Goal: Transaction & Acquisition: Purchase product/service

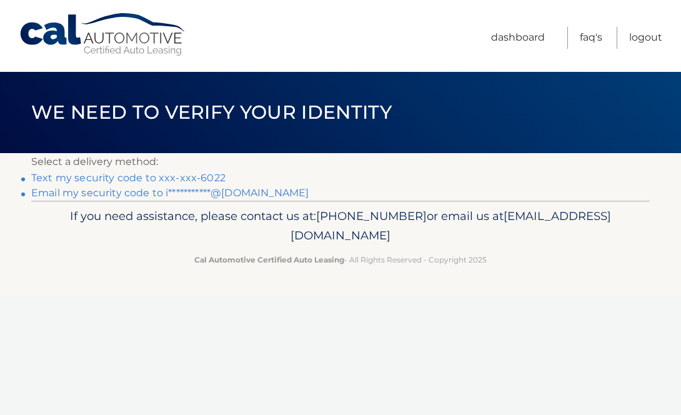
click at [210, 177] on link "Text my security code to xxx-xxx-6022" at bounding box center [128, 178] width 194 height 12
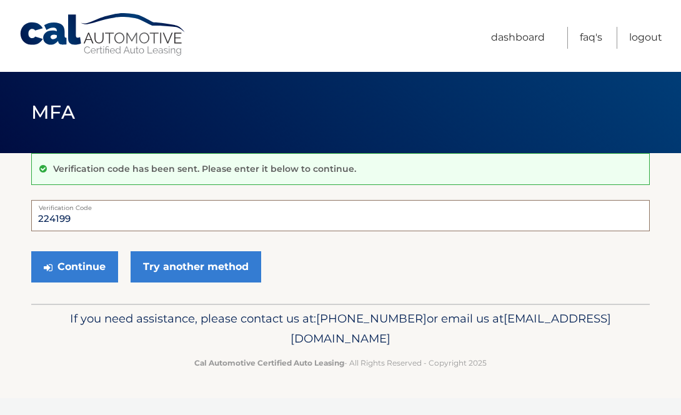
type input "224199"
click at [74, 266] on button "Continue" at bounding box center [74, 266] width 87 height 31
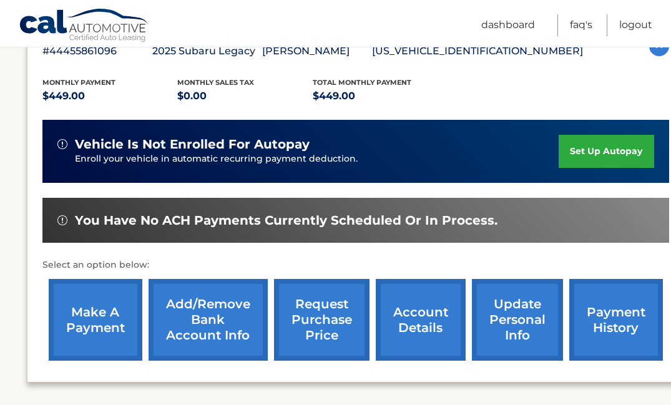
scroll to position [239, 0]
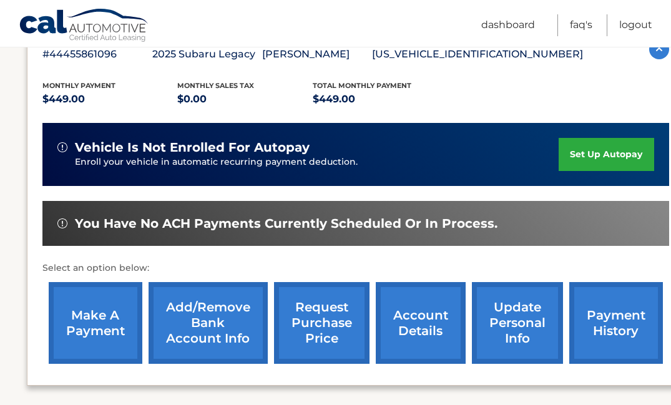
click at [597, 337] on link "payment history" at bounding box center [617, 323] width 94 height 82
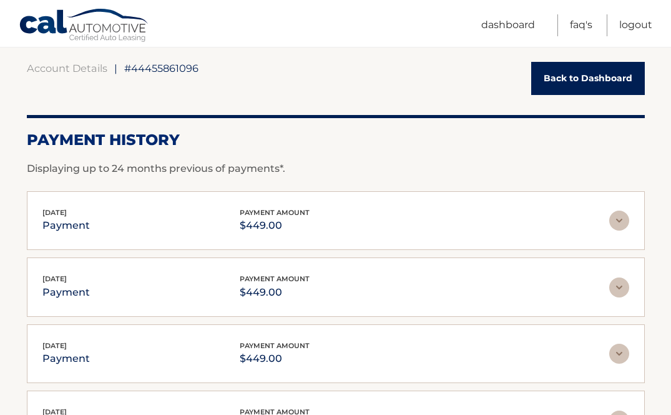
scroll to position [111, 0]
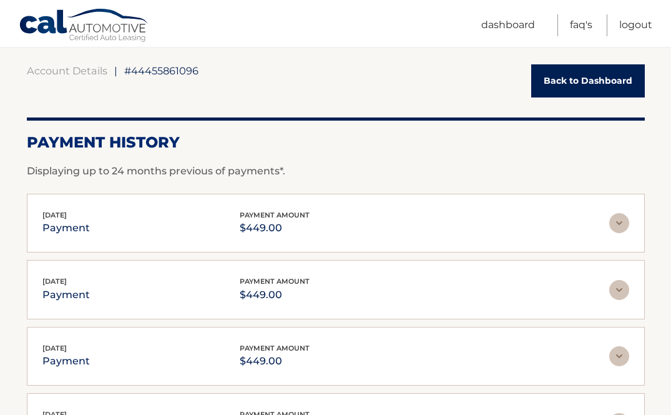
click at [586, 84] on link "Back to Dashboard" at bounding box center [589, 80] width 114 height 33
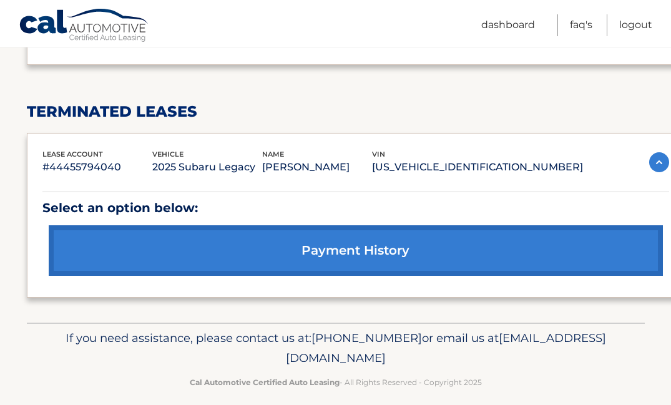
scroll to position [558, 0]
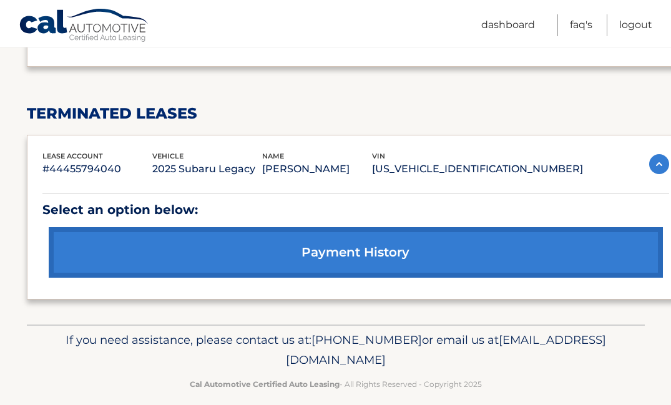
click at [368, 251] on link "payment history" at bounding box center [356, 252] width 615 height 51
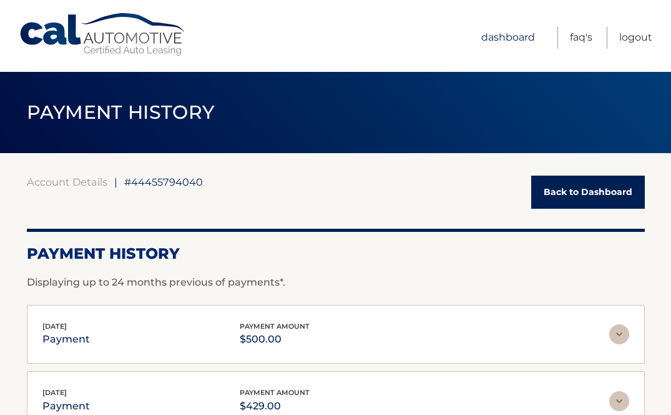
click at [518, 37] on link "Dashboard" at bounding box center [509, 38] width 54 height 22
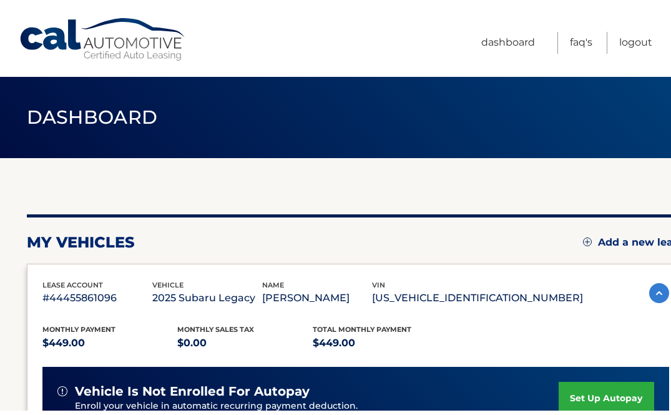
scroll to position [7, 0]
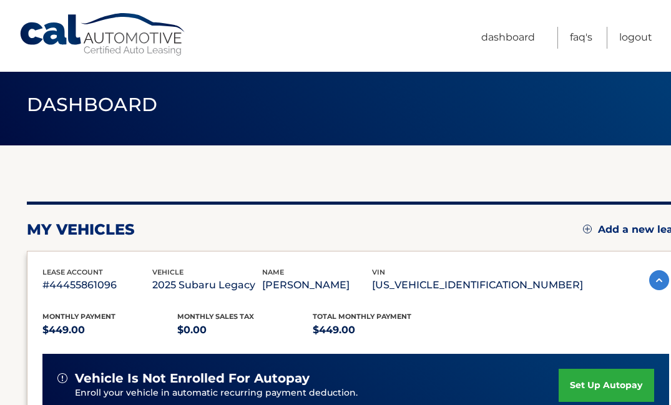
click at [660, 280] on img at bounding box center [660, 280] width 20 height 20
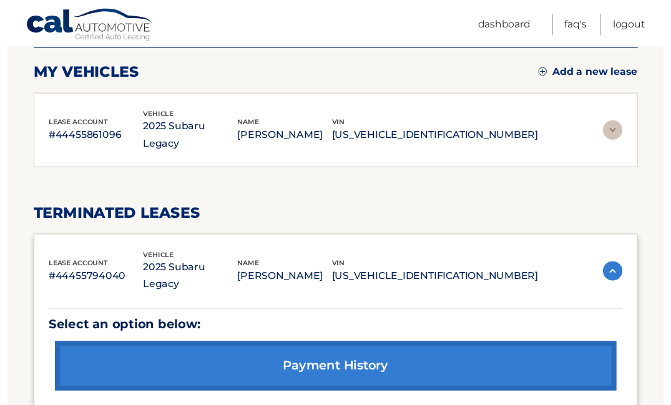
scroll to position [162, 0]
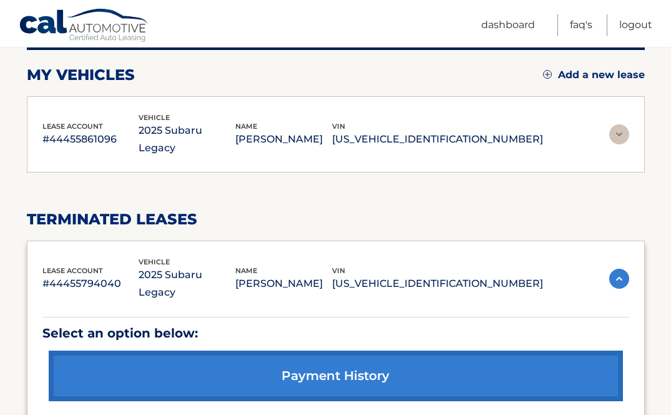
click at [235, 132] on p "2025 Subaru Legacy" at bounding box center [187, 139] width 97 height 35
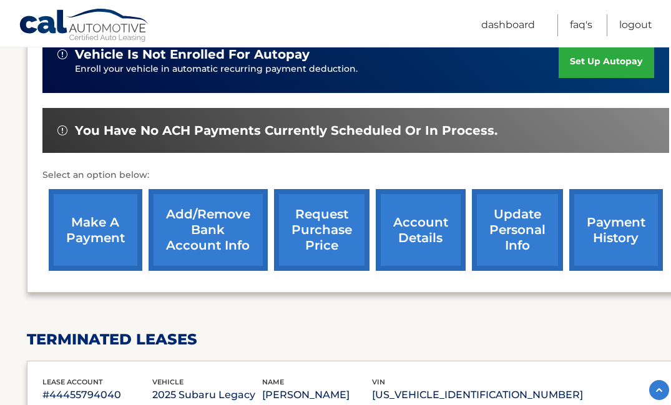
scroll to position [327, 0]
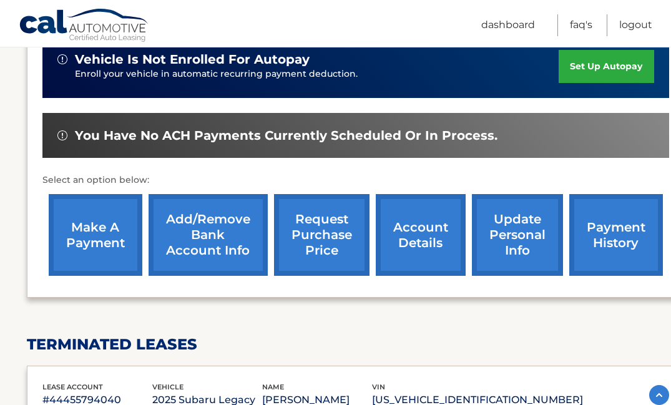
click at [92, 230] on link "make a payment" at bounding box center [96, 235] width 94 height 82
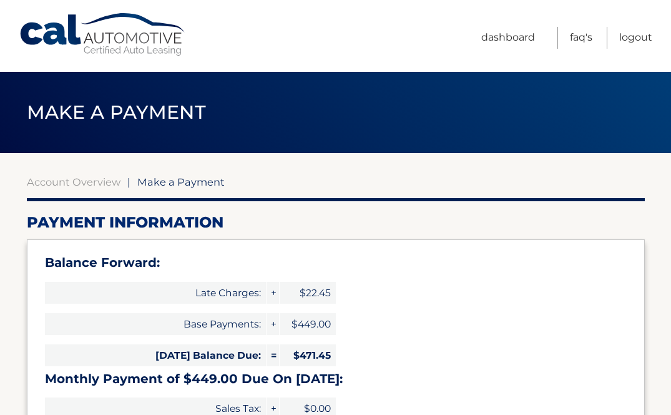
select select "YmFjNmQzMmYtOTBkOC00NTNiLWIyYTYtOGFjN2FkMDE0Yjlh"
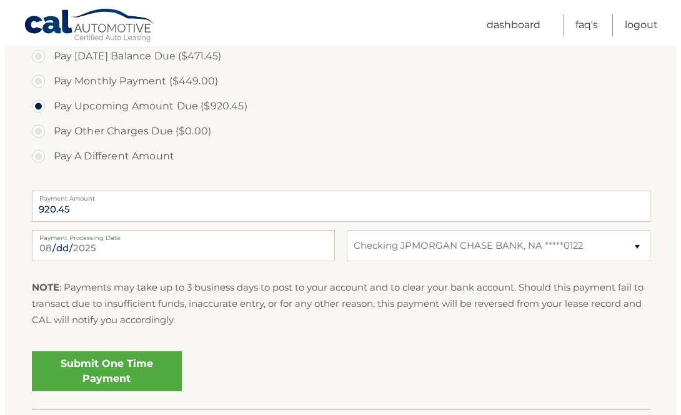
scroll to position [475, 0]
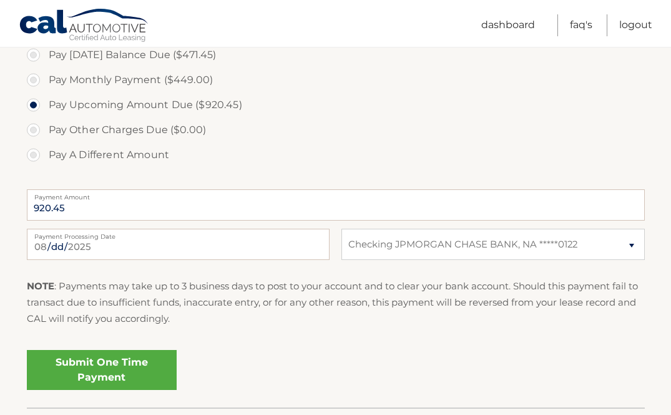
click at [137, 371] on link "Submit One Time Payment" at bounding box center [102, 370] width 150 height 40
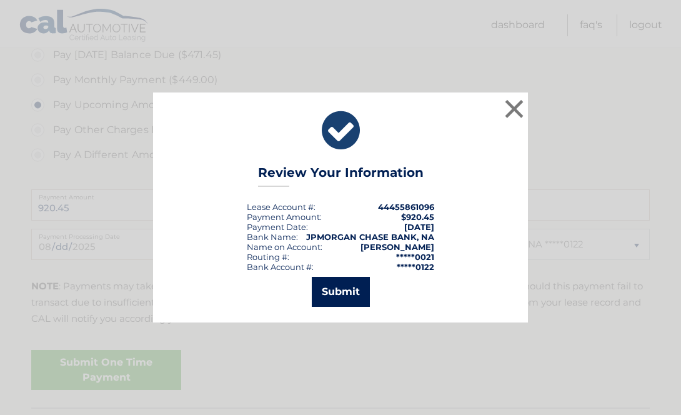
click at [355, 286] on button "Submit" at bounding box center [341, 292] width 58 height 30
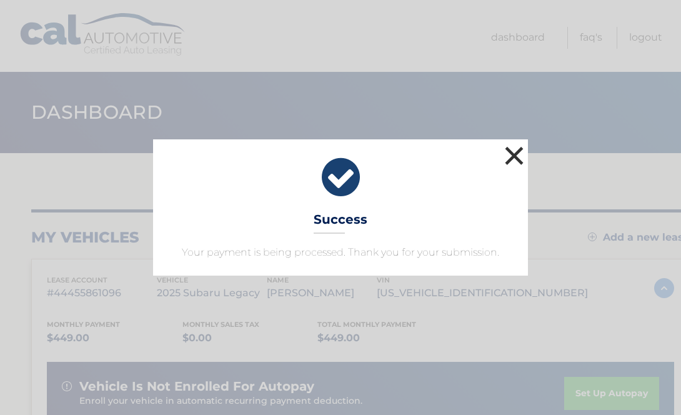
click at [512, 156] on button "×" at bounding box center [514, 155] width 25 height 25
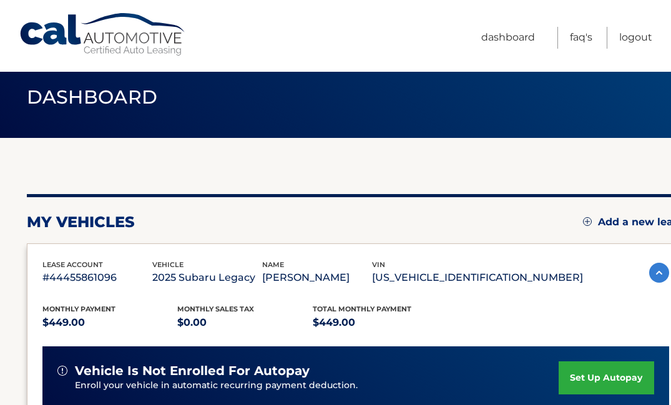
scroll to position [23, 0]
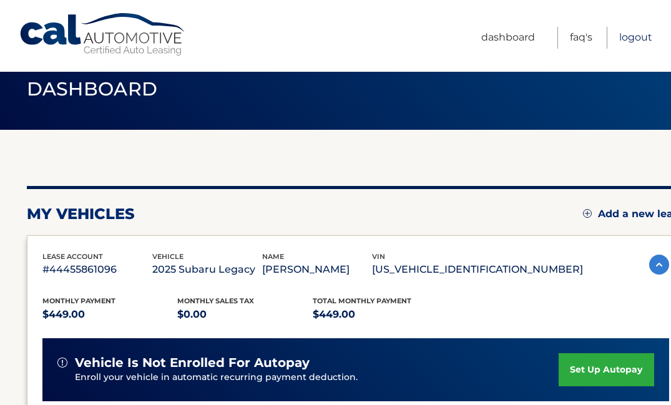
click at [641, 37] on link "Logout" at bounding box center [636, 38] width 33 height 22
